Goal: Obtain resource: Obtain resource

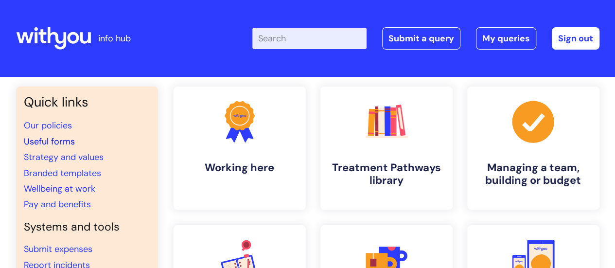
click at [46, 139] on link "Useful forms" at bounding box center [49, 142] width 51 height 12
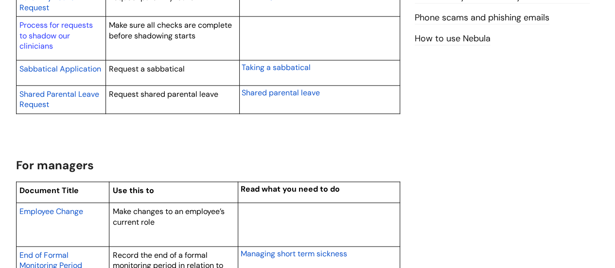
scroll to position [729, 0]
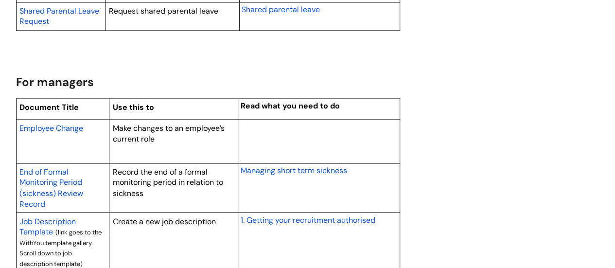
click at [78, 126] on span "Employee Change" at bounding box center [51, 128] width 64 height 10
